Goal: Information Seeking & Learning: Learn about a topic

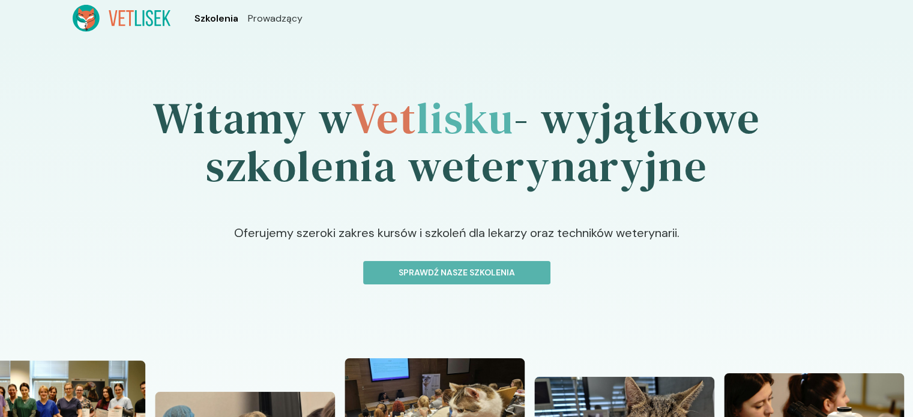
click at [228, 14] on span "Szkolenia" at bounding box center [216, 18] width 44 height 14
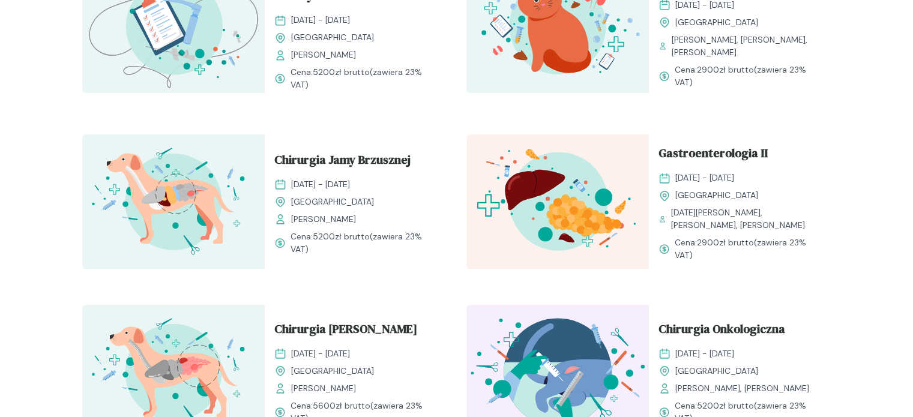
scroll to position [1200, 0]
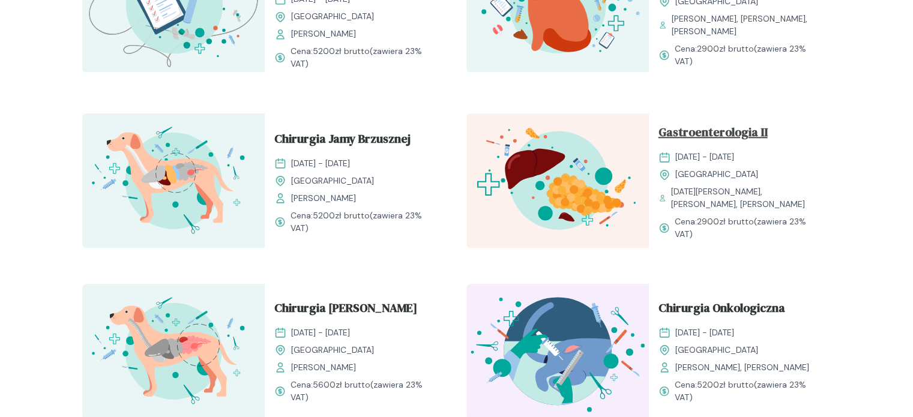
click at [747, 124] on span "Gastroenterologia II" at bounding box center [712, 134] width 109 height 23
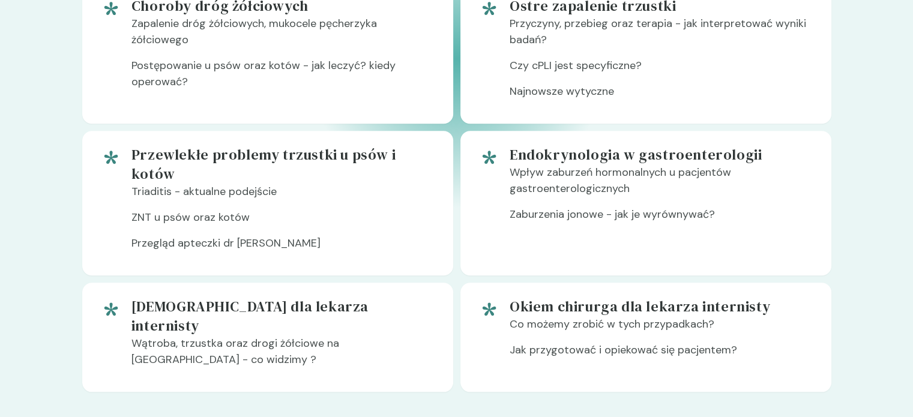
scroll to position [1080, 0]
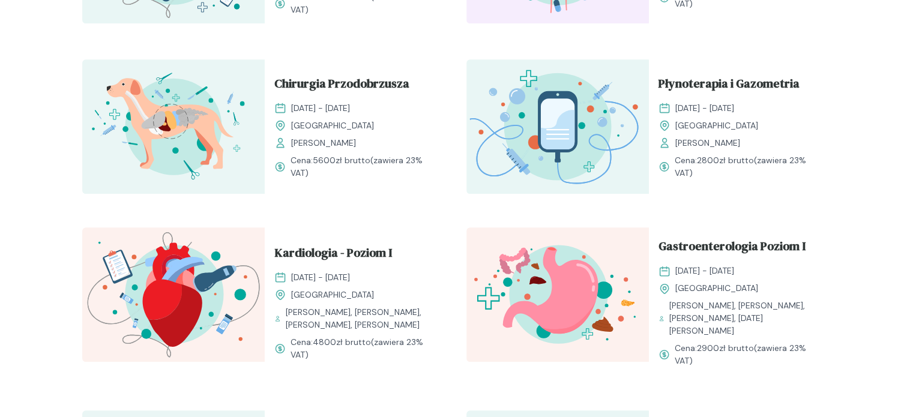
scroll to position [720, 0]
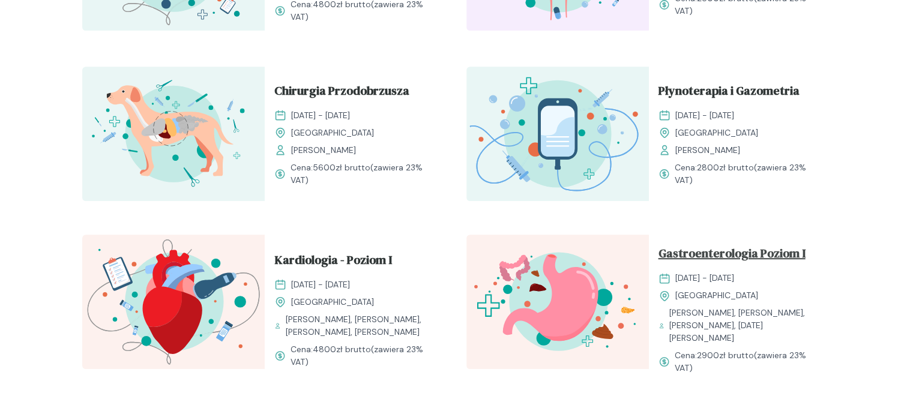
click at [750, 252] on span "Gastroenterologia Poziom I" at bounding box center [731, 255] width 147 height 23
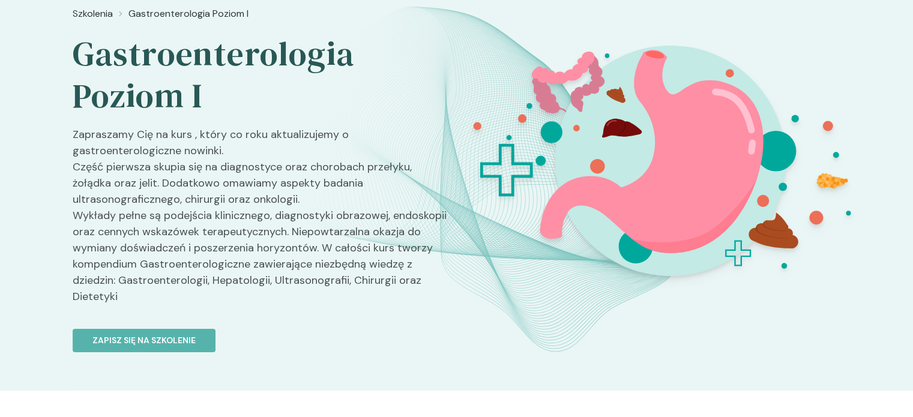
scroll to position [60, 0]
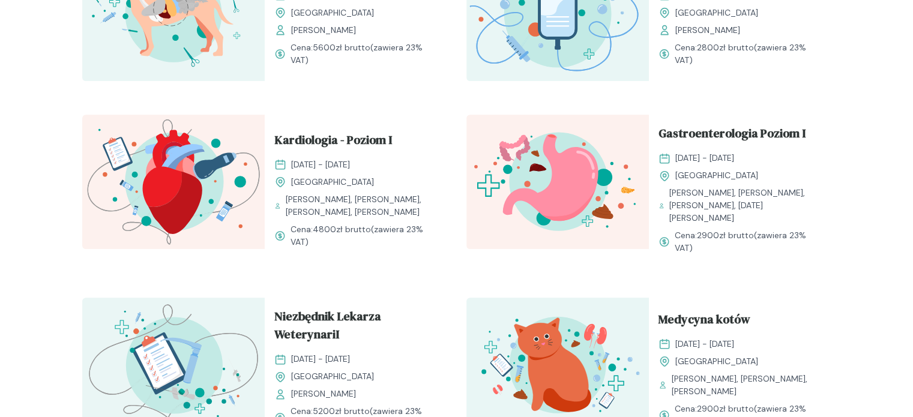
scroll to position [900, 0]
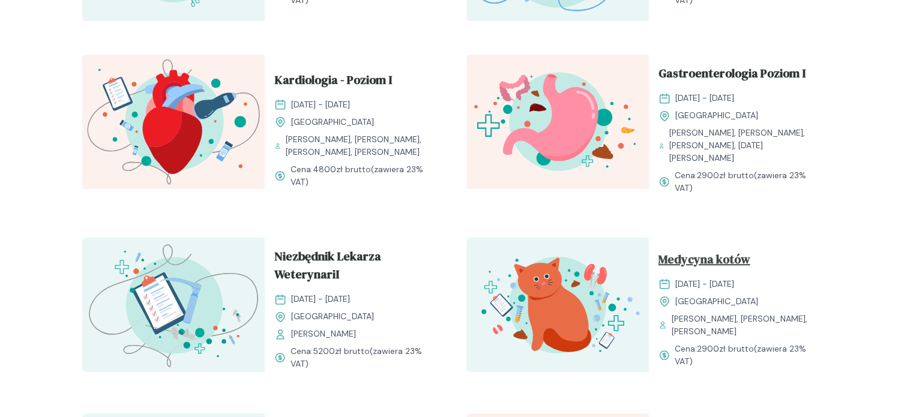
click at [728, 250] on span "Medycyna kotów" at bounding box center [704, 261] width 92 height 23
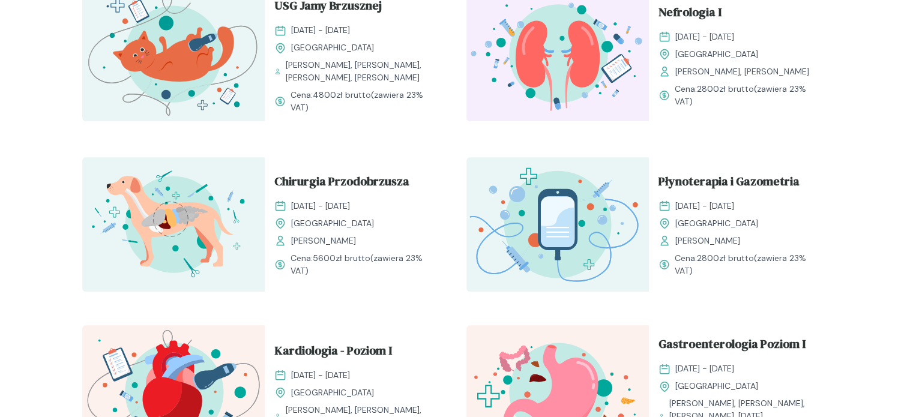
scroll to position [720, 0]
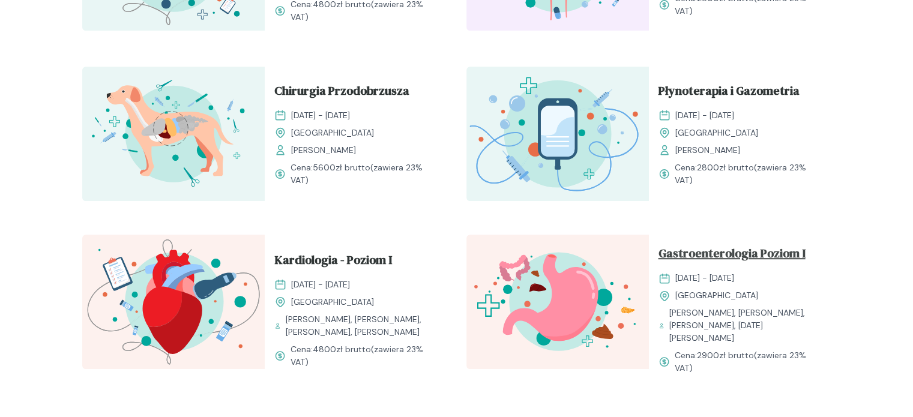
click at [735, 261] on span "Gastroenterologia Poziom I" at bounding box center [731, 255] width 147 height 23
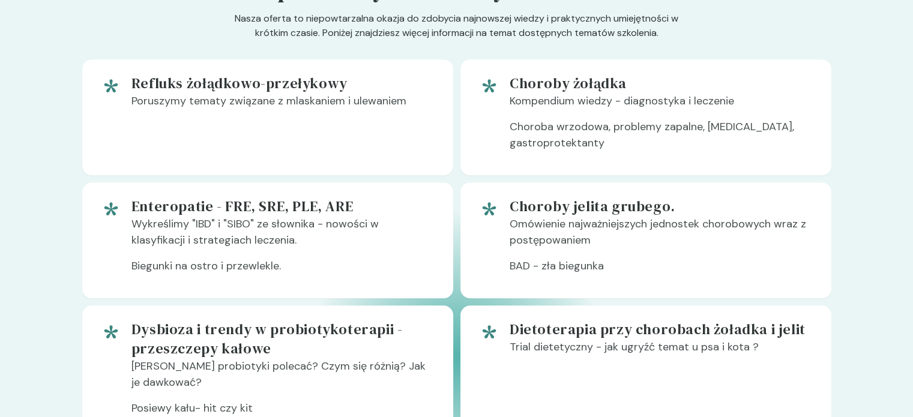
scroll to position [720, 0]
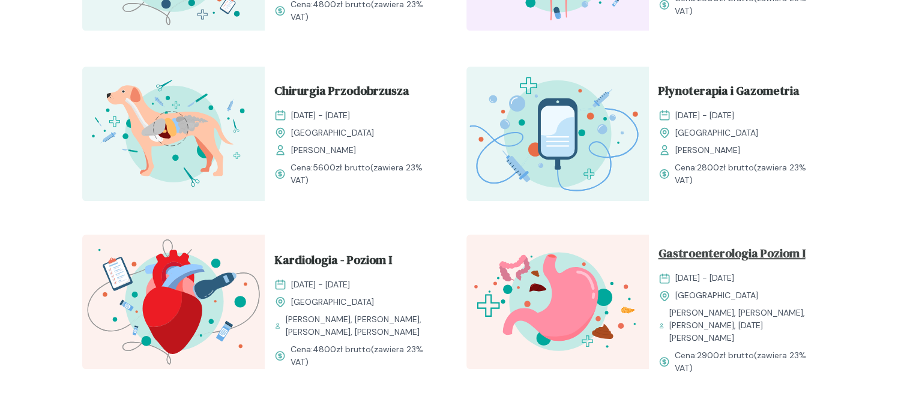
click at [754, 250] on span "Gastroenterologia Poziom I" at bounding box center [731, 255] width 147 height 23
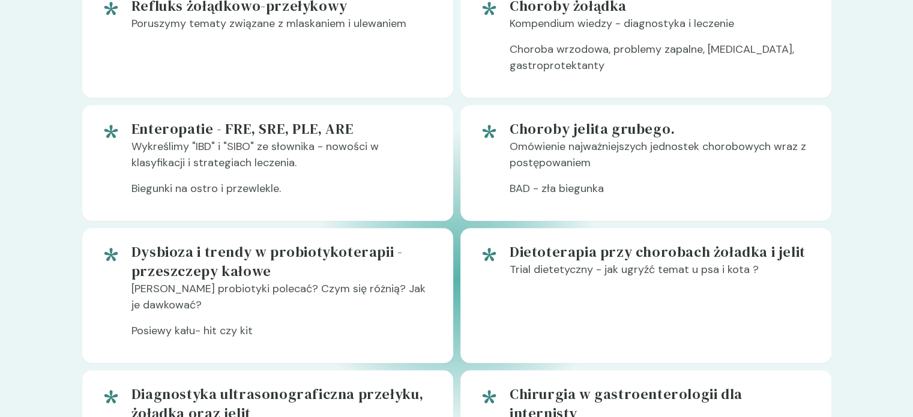
scroll to position [780, 0]
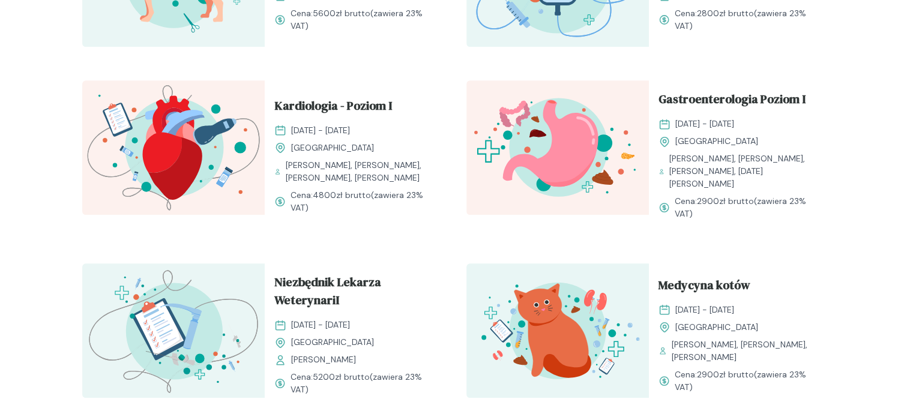
scroll to position [1080, 0]
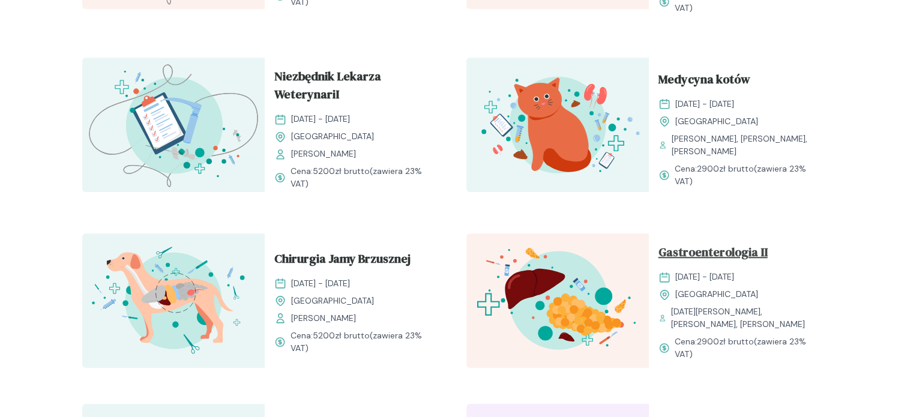
click at [732, 244] on span "Gastroenterologia II" at bounding box center [712, 254] width 109 height 23
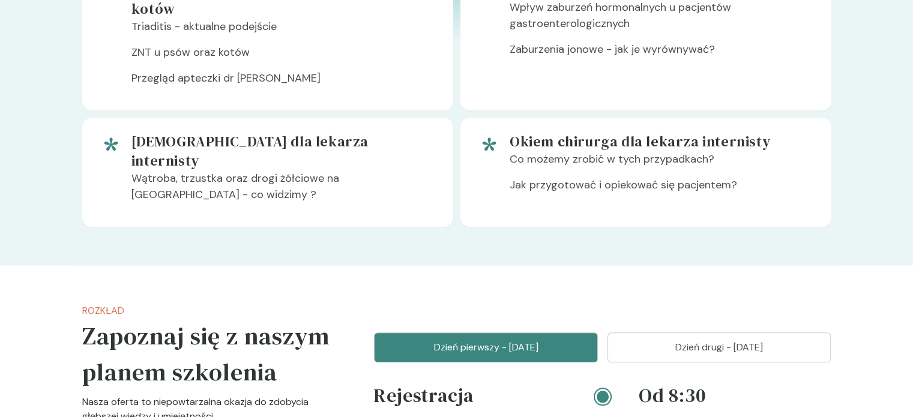
scroll to position [1140, 0]
